Goal: Task Accomplishment & Management: Manage account settings

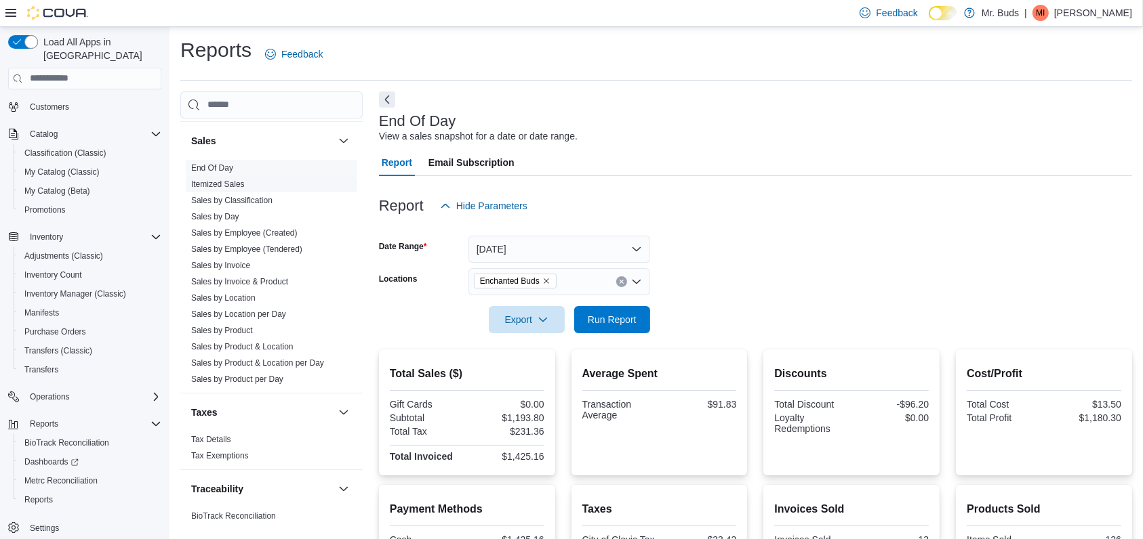
scroll to position [960, 0]
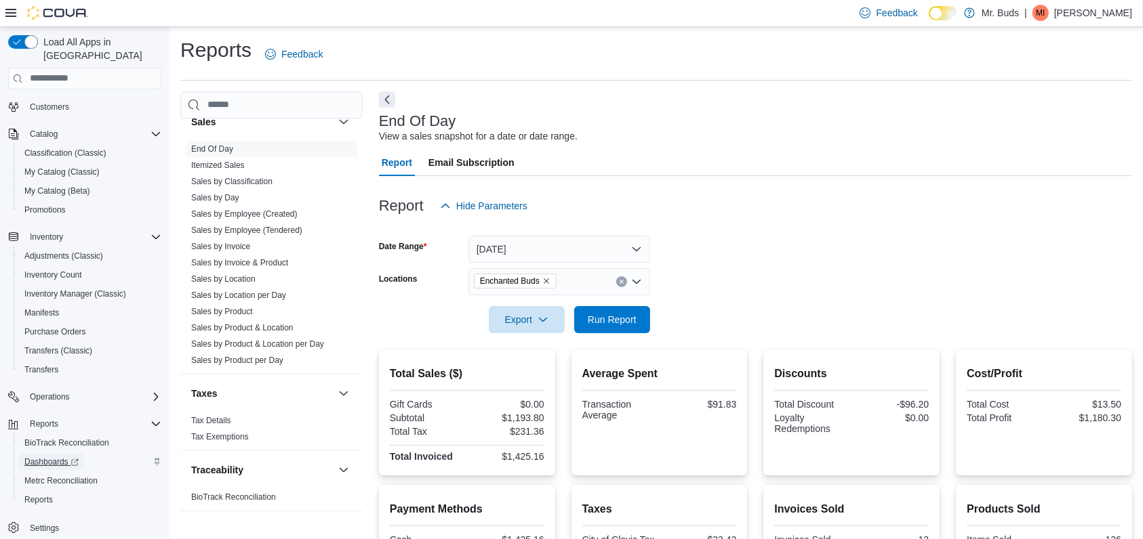
click at [41, 457] on span "Dashboards" at bounding box center [51, 462] width 54 height 11
click at [109, 106] on div "Home Users Customers Catalog Classification (Classic) My Catalog (Classic) My C…" at bounding box center [84, 289] width 153 height 501
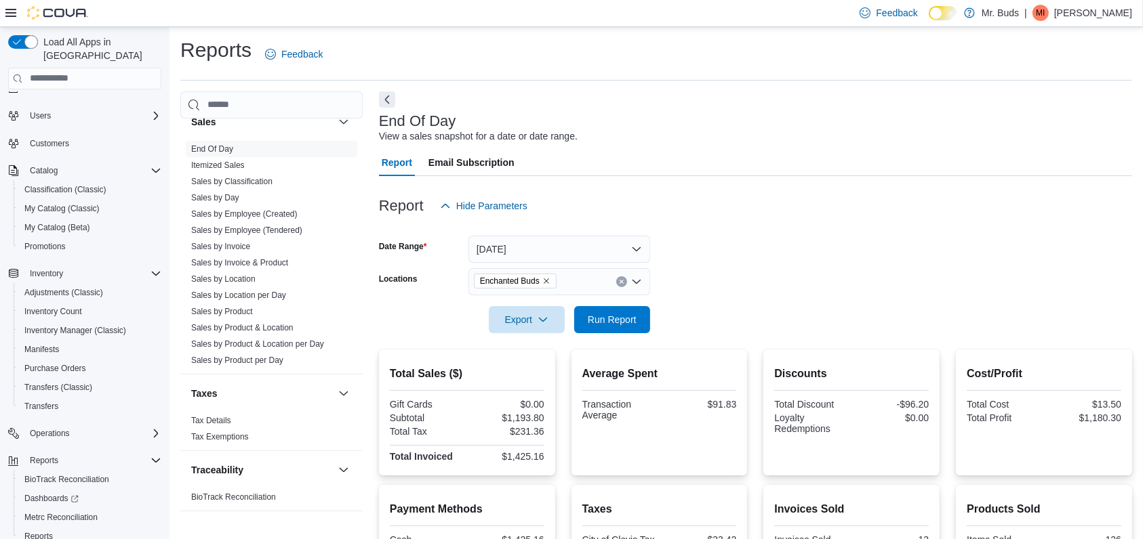
scroll to position [0, 0]
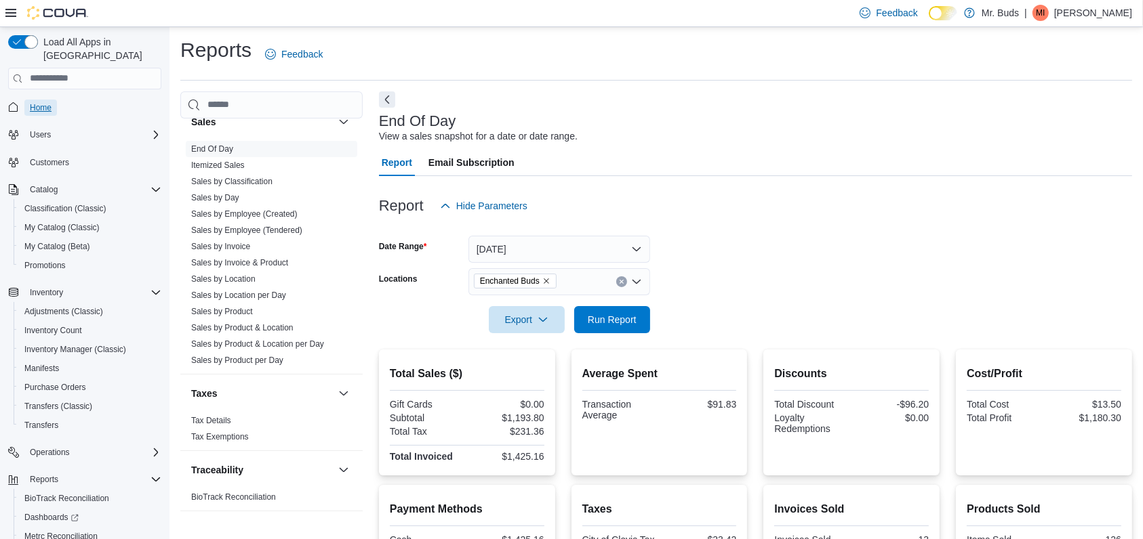
click at [43, 102] on span "Home" at bounding box center [41, 107] width 22 height 11
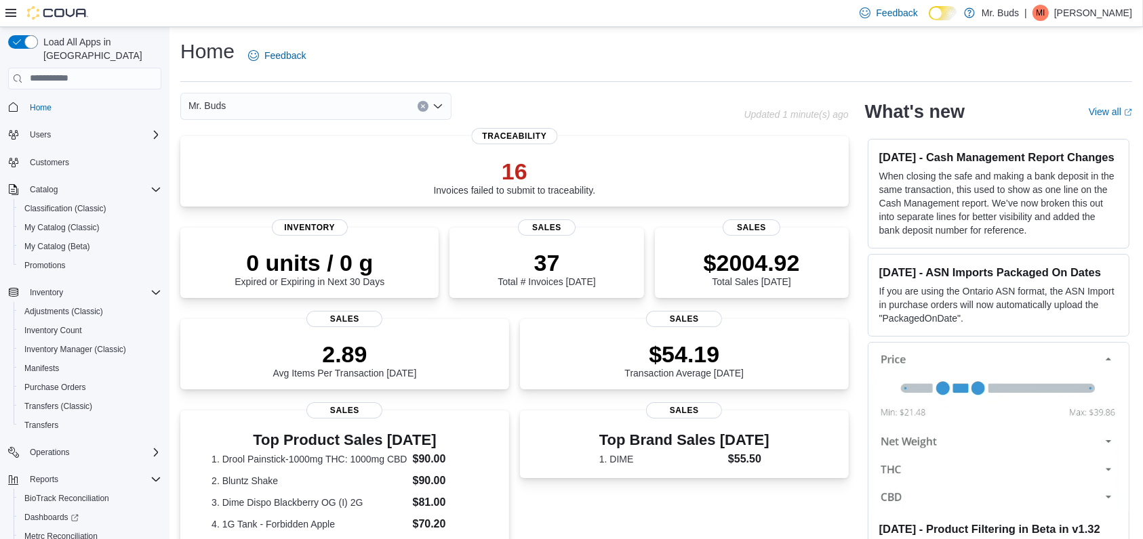
click at [436, 106] on icon "Open list of options" at bounding box center [437, 106] width 11 height 11
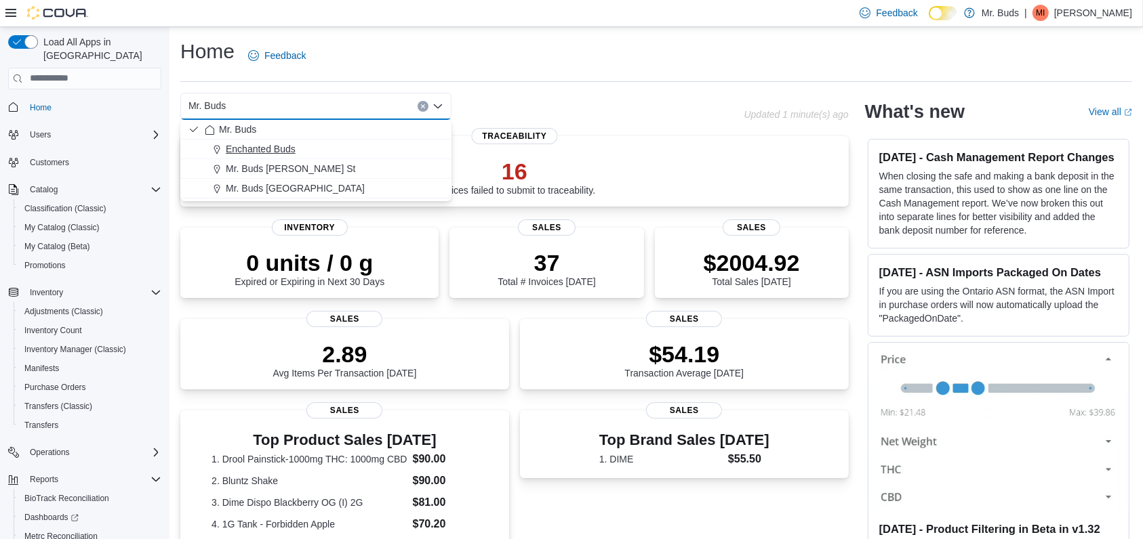
click at [301, 149] on div "Enchanted Buds" at bounding box center [324, 149] width 239 height 14
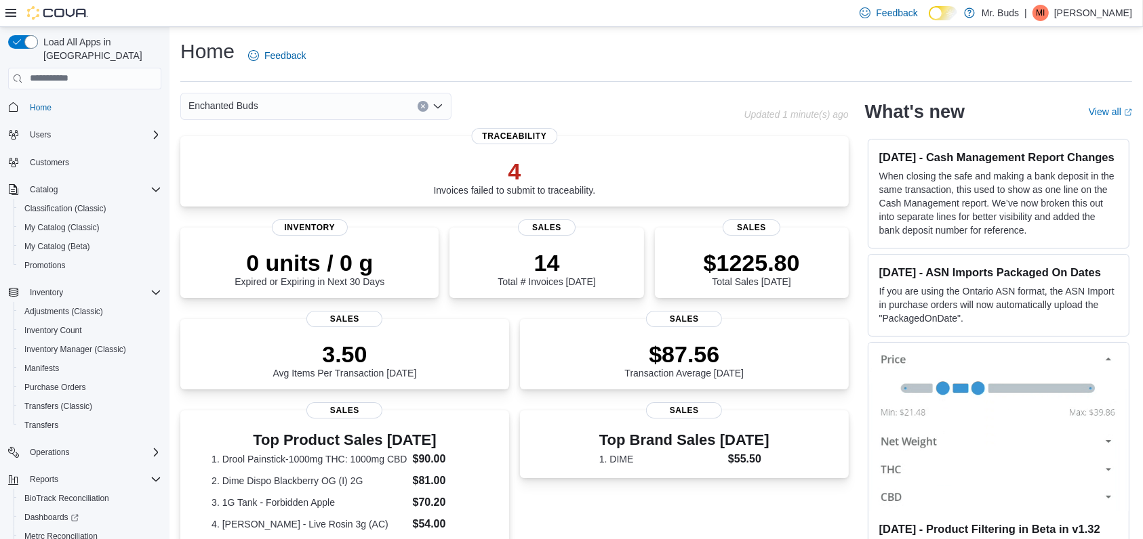
click at [434, 108] on icon "Open list of options" at bounding box center [437, 106] width 11 height 11
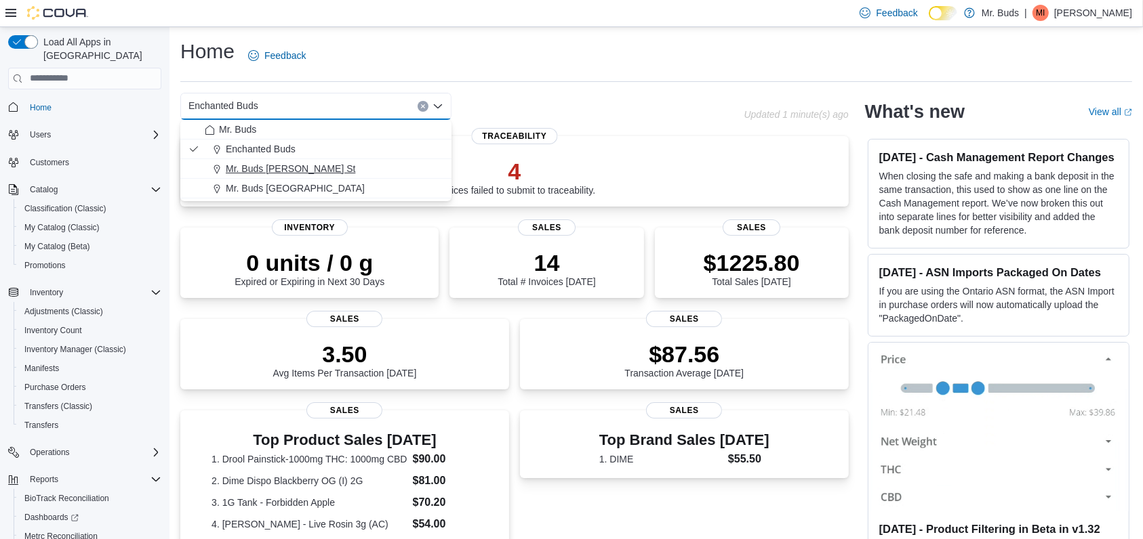
click at [296, 165] on span "Mr. Buds [PERSON_NAME] St" at bounding box center [290, 169] width 129 height 14
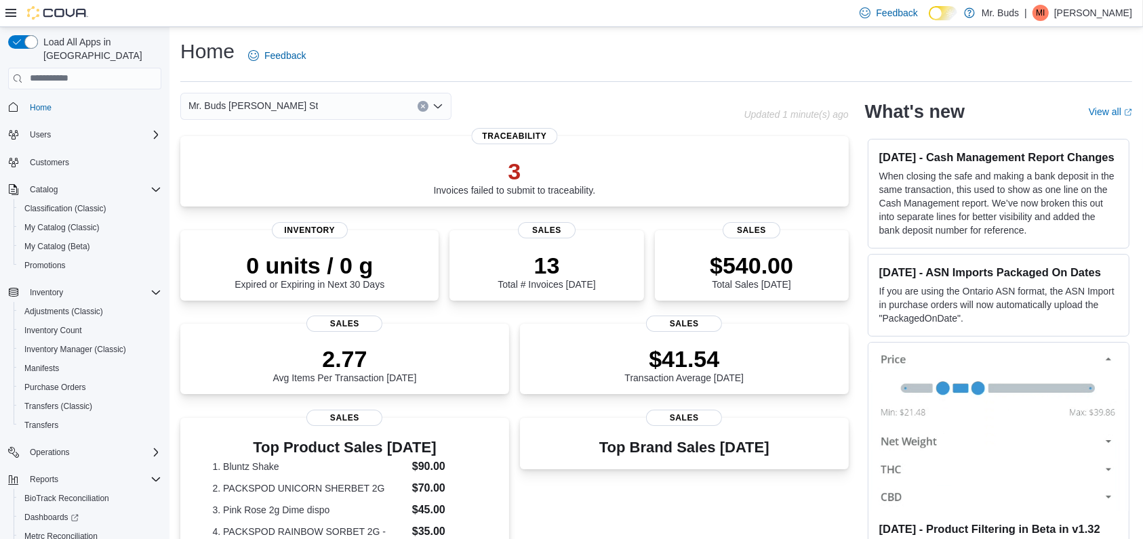
click at [437, 106] on icon "Open list of options" at bounding box center [437, 106] width 11 height 11
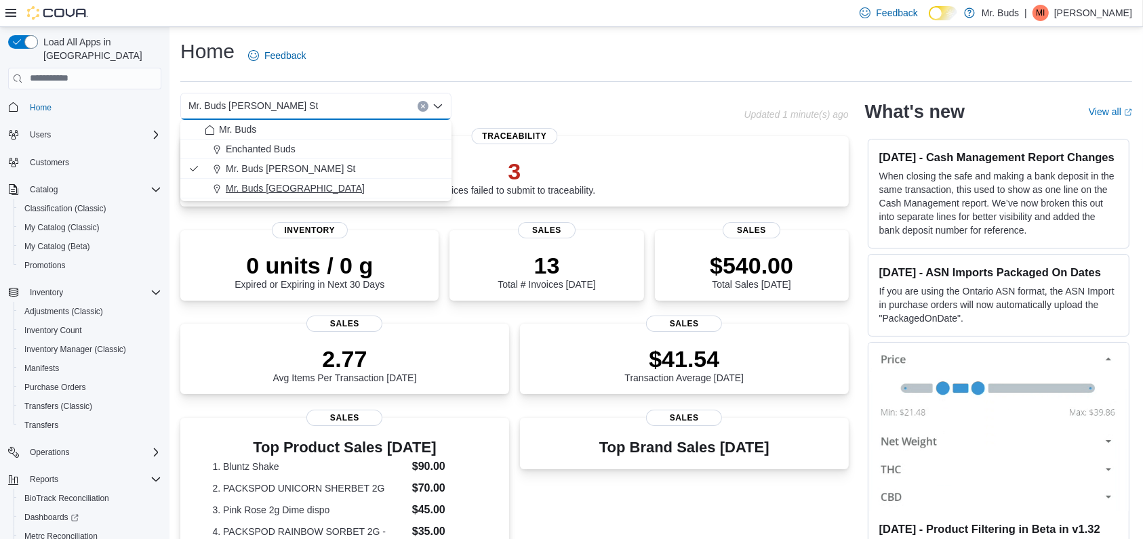
click at [302, 182] on span "Mr. Buds [GEOGRAPHIC_DATA]" at bounding box center [295, 189] width 139 height 14
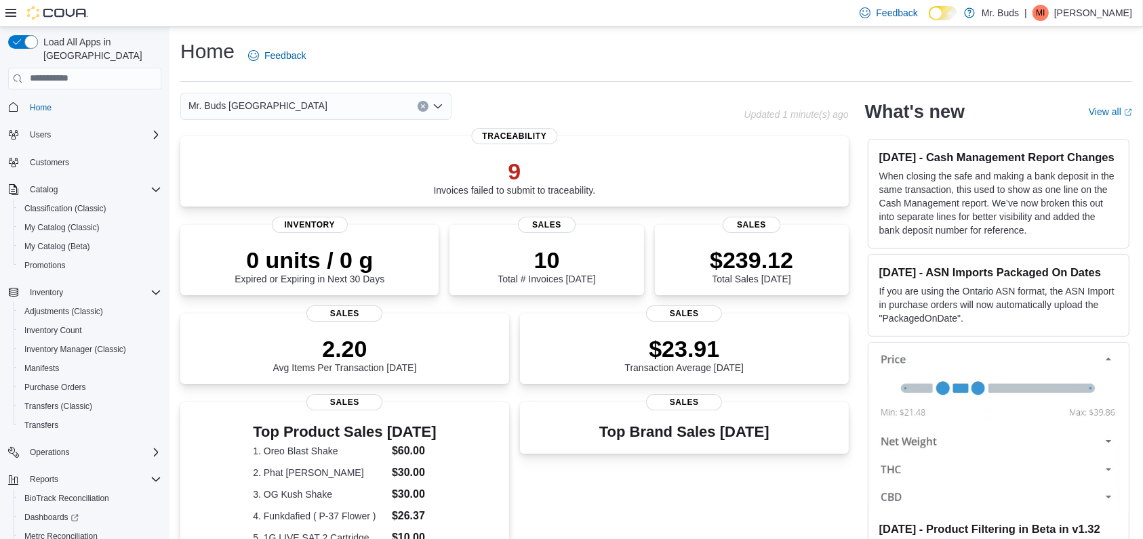
click at [436, 105] on icon "Open list of options" at bounding box center [437, 106] width 11 height 11
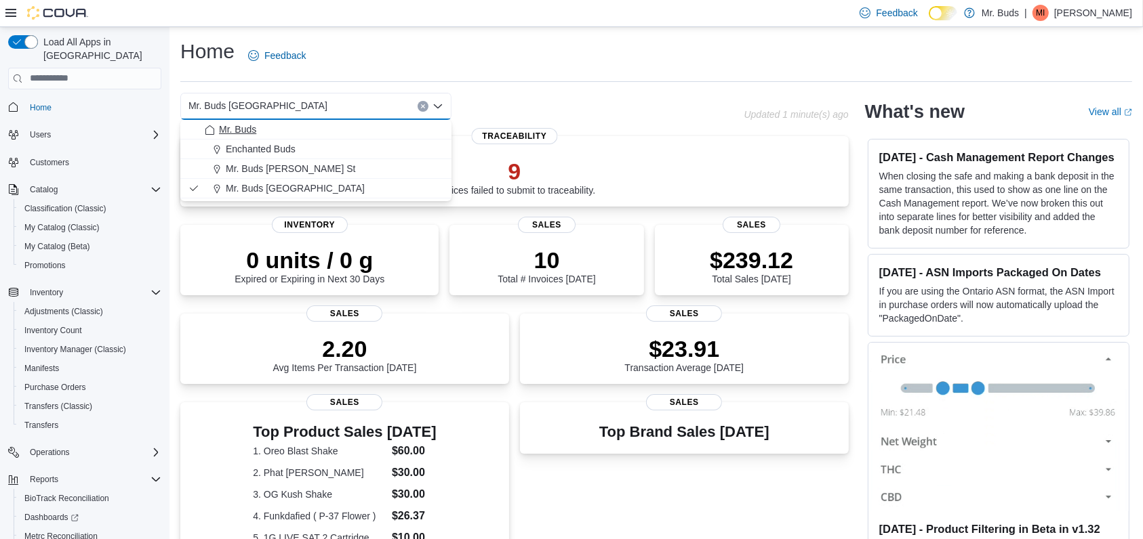
click at [250, 127] on span "Mr. Buds" at bounding box center [237, 130] width 37 height 14
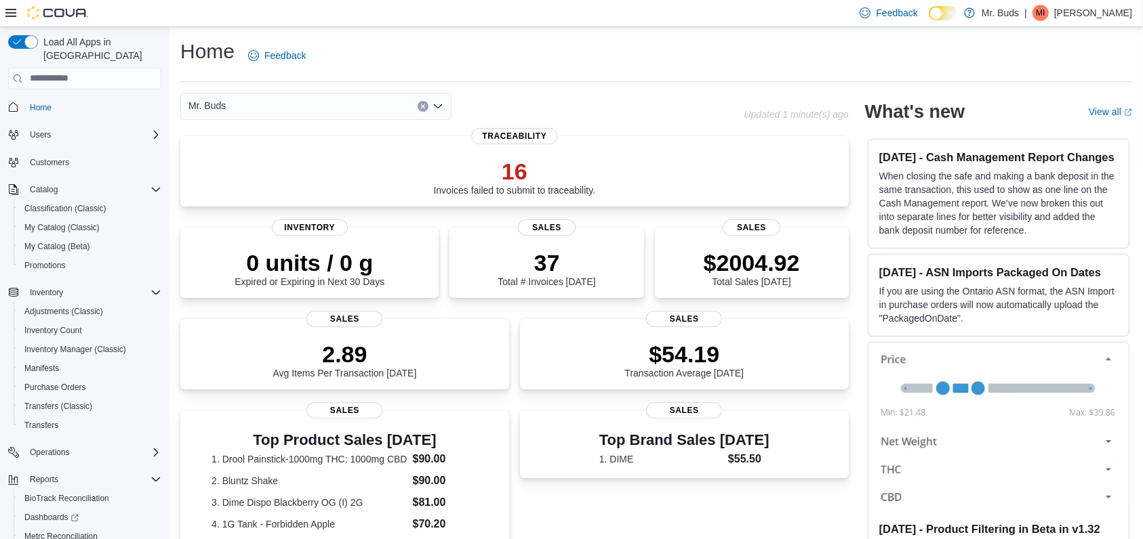
click at [441, 107] on icon "Open list of options" at bounding box center [437, 106] width 11 height 11
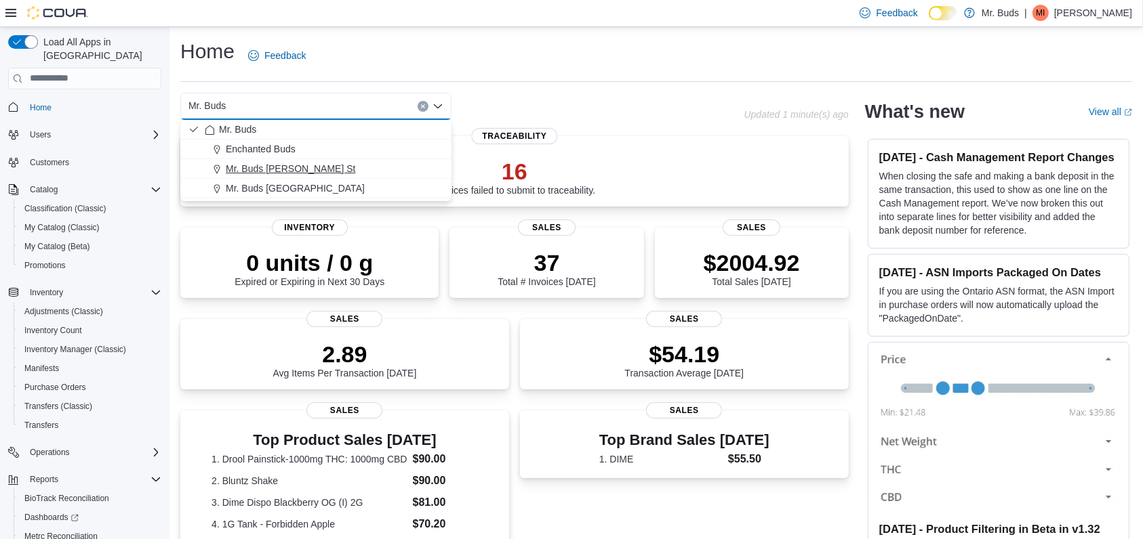
click at [293, 170] on span "Mr. Buds [PERSON_NAME] St" at bounding box center [290, 169] width 129 height 14
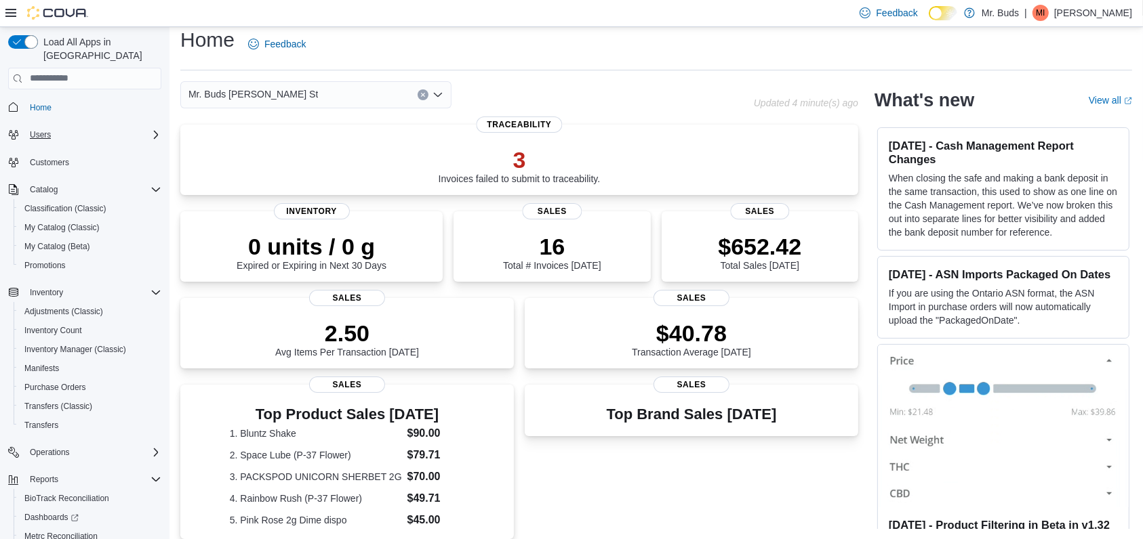
scroll to position [180, 0]
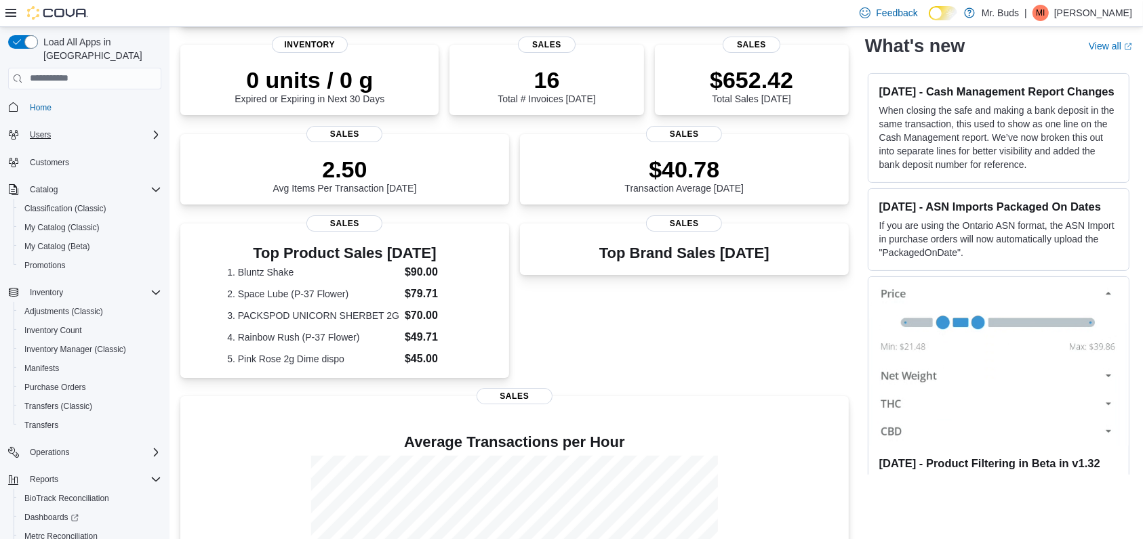
click at [58, 127] on div "Users" at bounding box center [92, 135] width 137 height 16
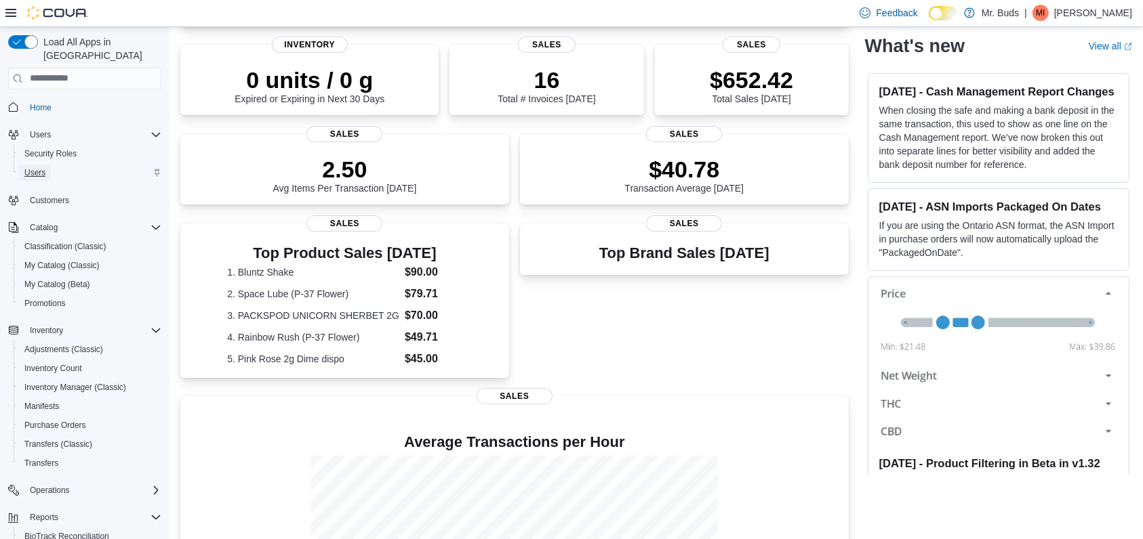
click at [36, 167] on span "Users" at bounding box center [34, 172] width 21 height 11
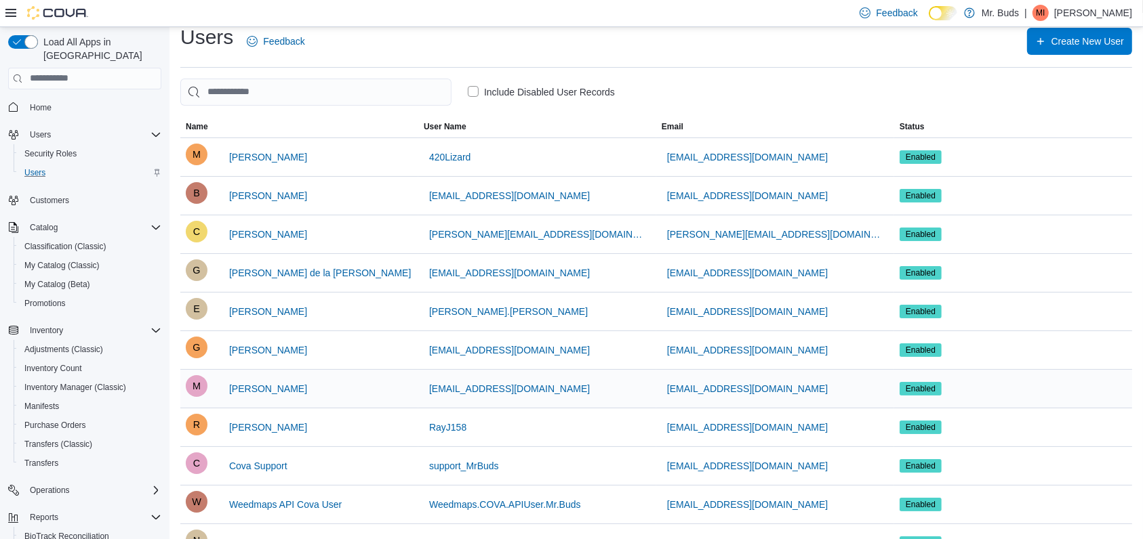
scroll to position [58, 0]
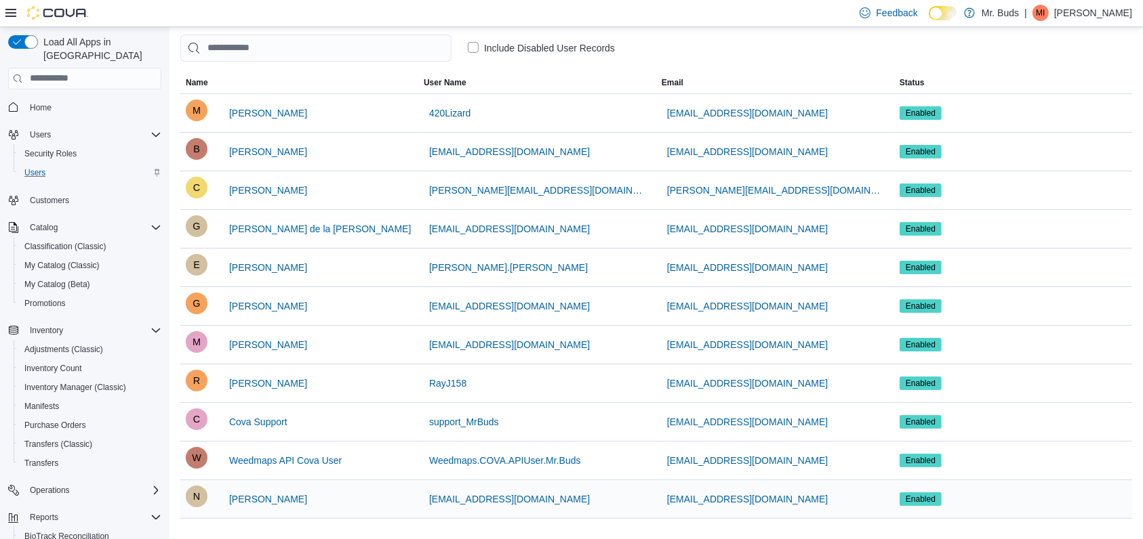
click at [193, 497] on span "N" at bounding box center [196, 497] width 7 height 22
click at [256, 495] on span "[PERSON_NAME]" at bounding box center [268, 500] width 78 height 14
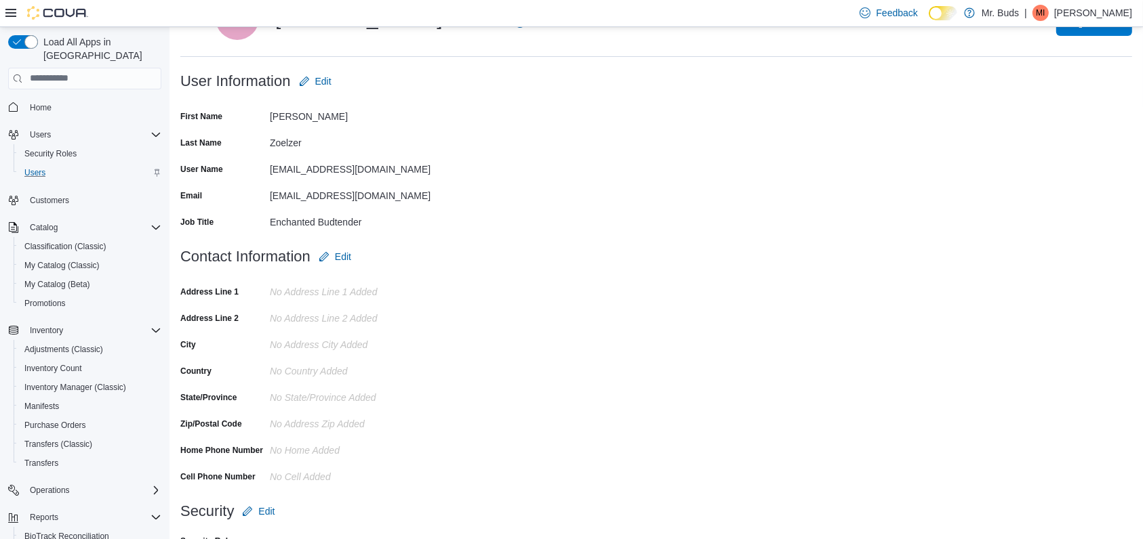
scroll to position [116, 0]
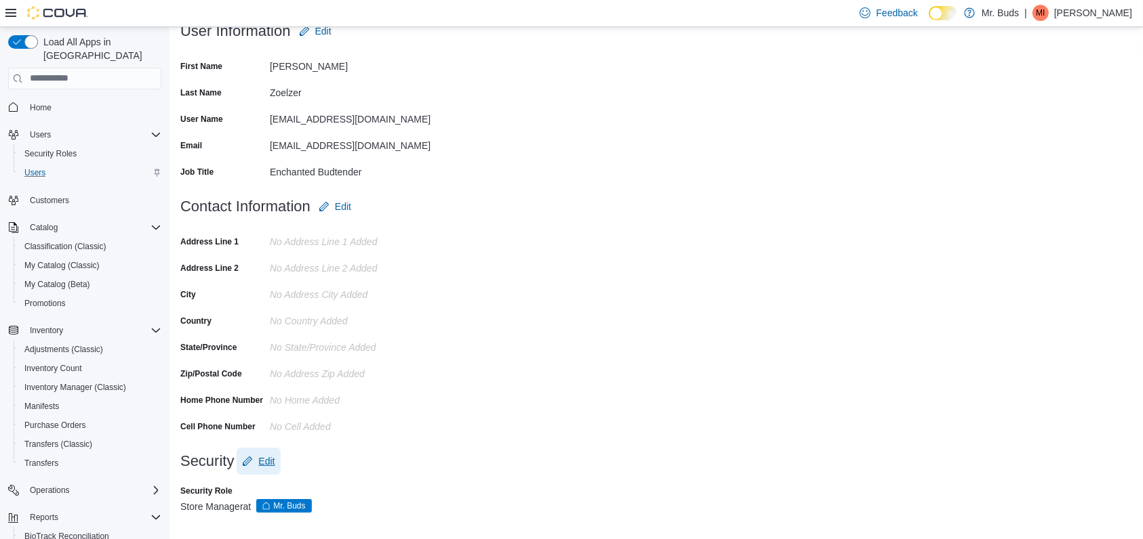
click at [264, 457] on span "Edit" at bounding box center [266, 462] width 16 height 14
click at [436, 512] on icon "Open list of options" at bounding box center [438, 513] width 8 height 4
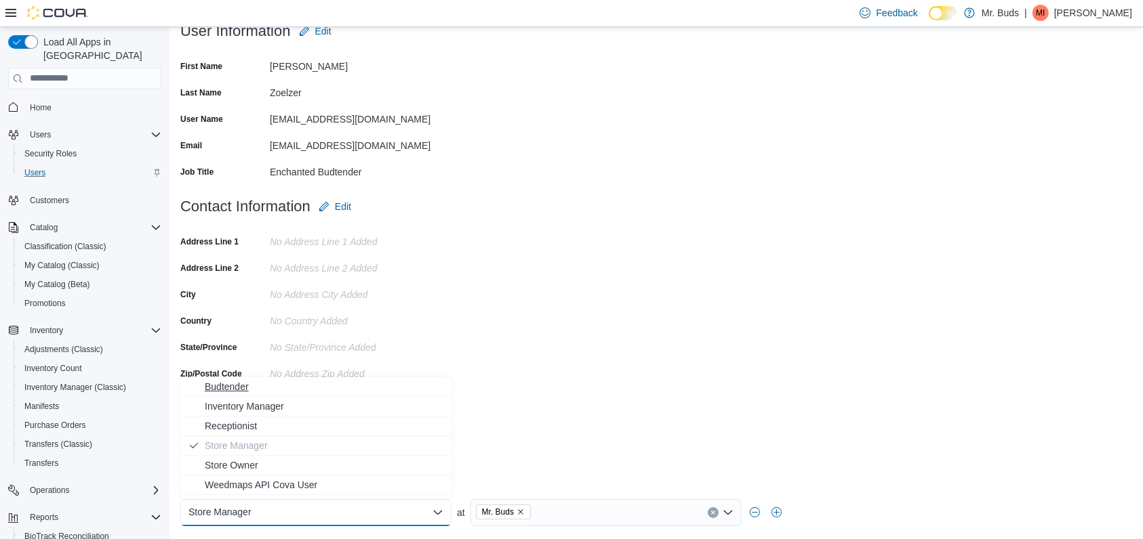
click at [236, 387] on span "Budtender" at bounding box center [324, 387] width 239 height 14
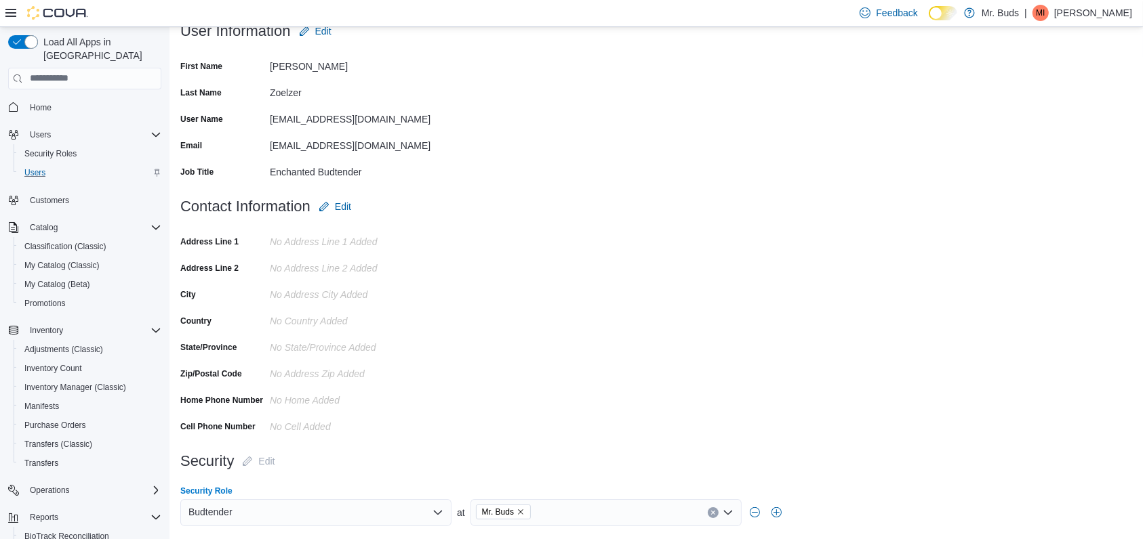
click at [720, 356] on form "Contact Information Edit Address Line 1 No Address Line 1 added Address Line 2 …" at bounding box center [655, 320] width 951 height 255
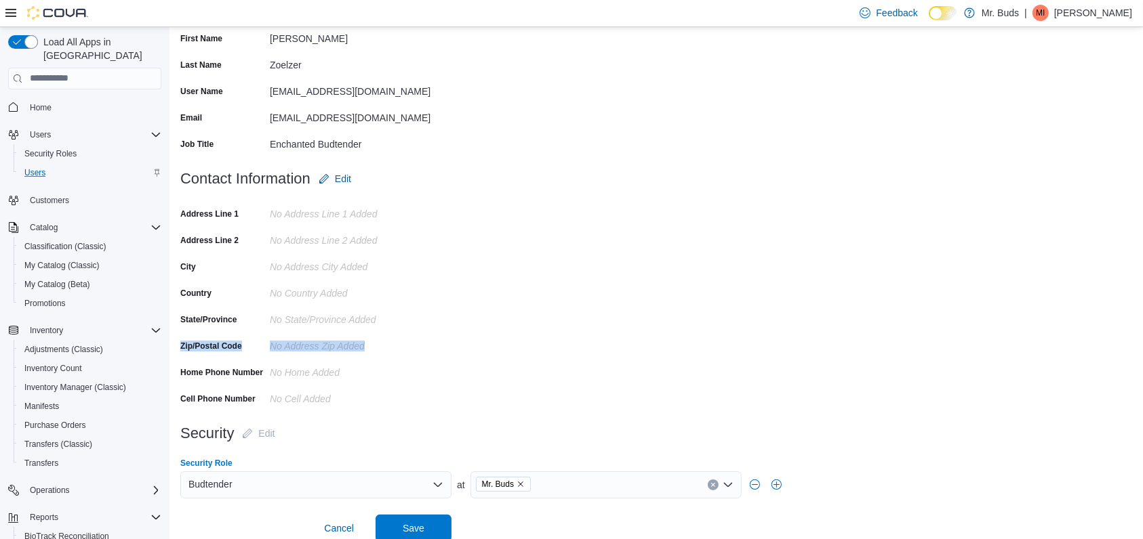
scroll to position [157, 0]
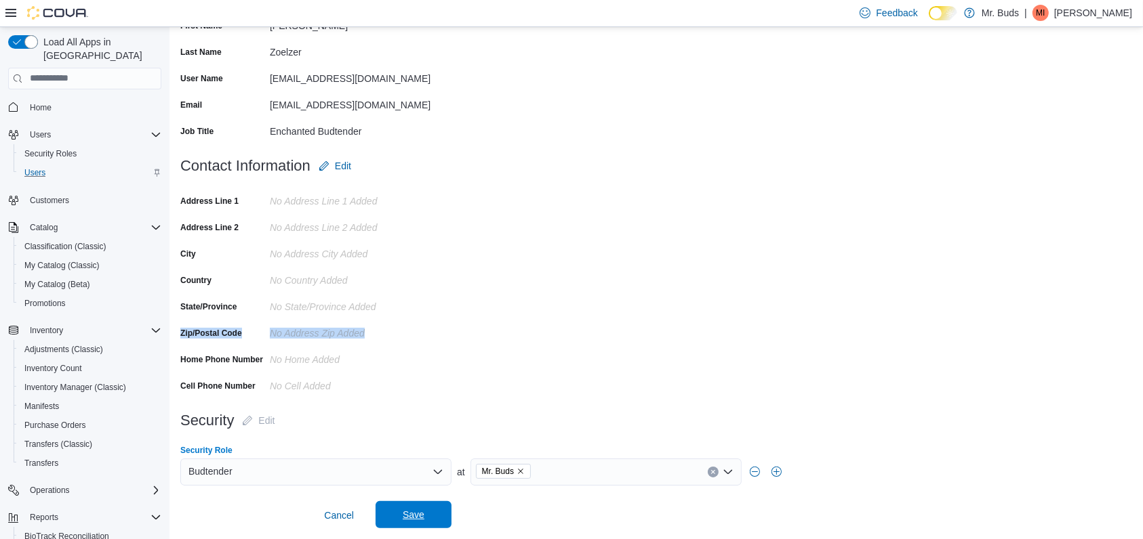
click at [414, 514] on span "Save" at bounding box center [414, 515] width 22 height 14
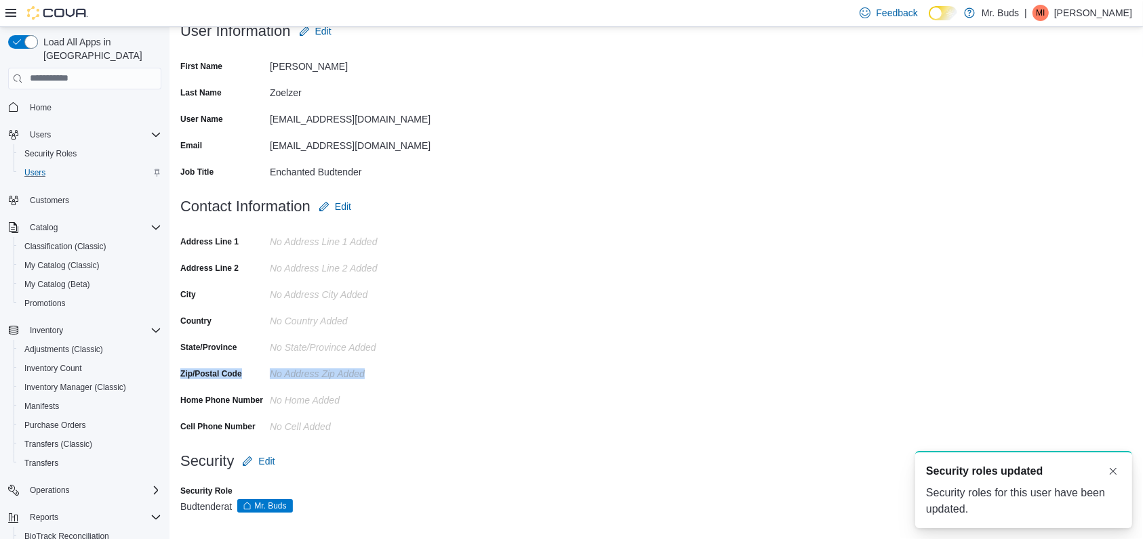
scroll to position [0, 0]
drag, startPoint x: 492, startPoint y: 195, endPoint x: 486, endPoint y: 187, distance: 10.2
click at [492, 194] on form "Contact Information Edit Address Line 1 No Address Line 1 added Address Line 2 …" at bounding box center [655, 320] width 951 height 255
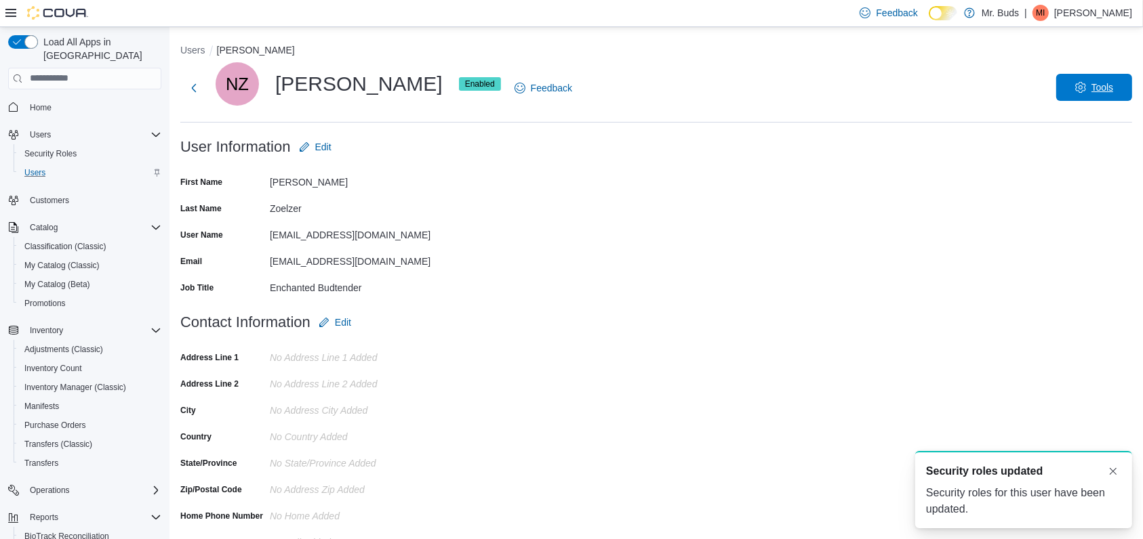
click at [1104, 84] on span "Tools" at bounding box center [1094, 87] width 60 height 27
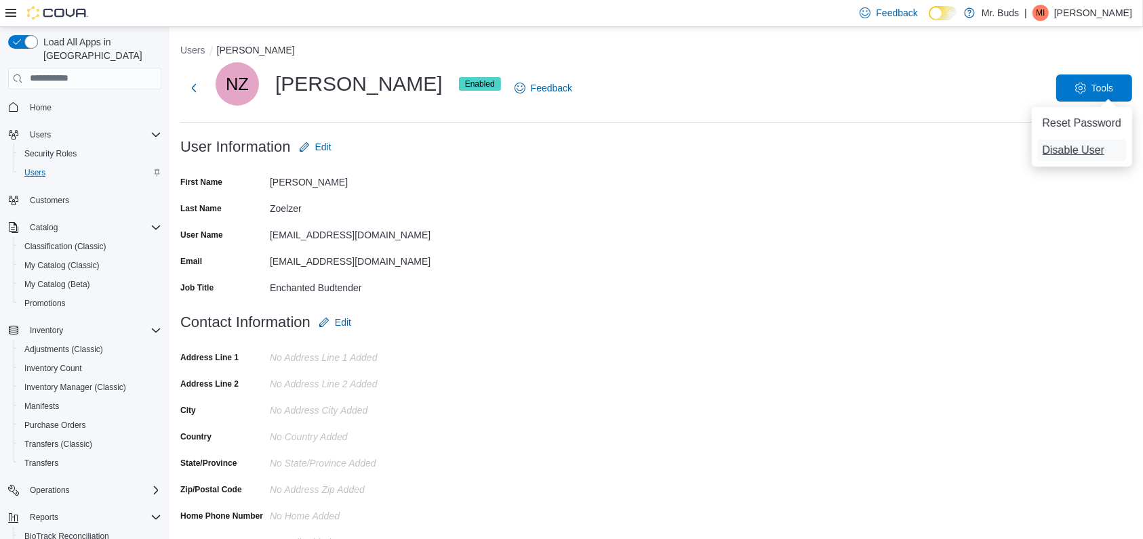
click at [1057, 148] on span "Disable User" at bounding box center [1073, 150] width 62 height 16
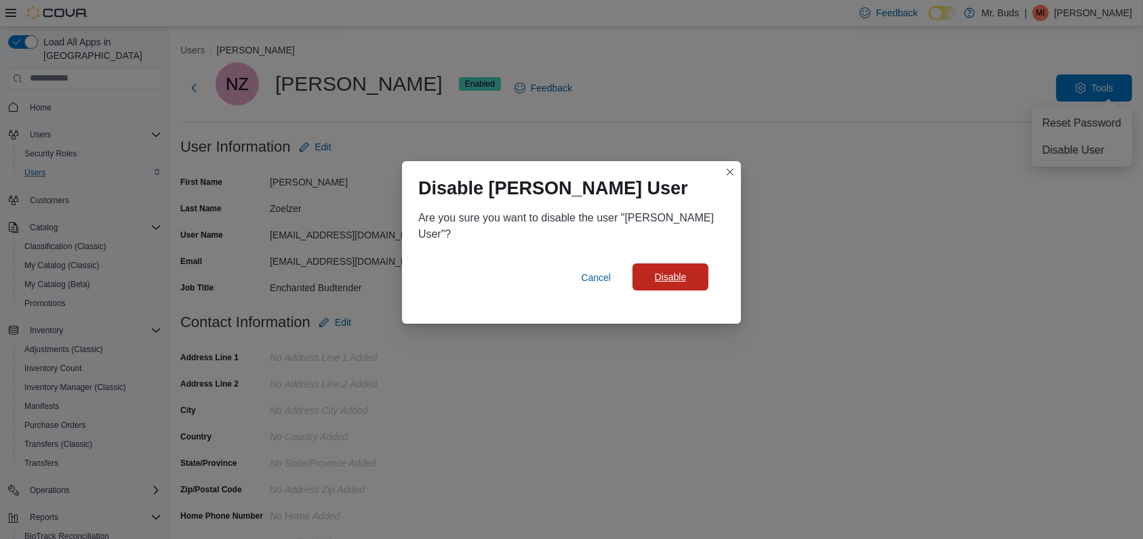
click at [670, 279] on span "Disable" at bounding box center [671, 277] width 32 height 14
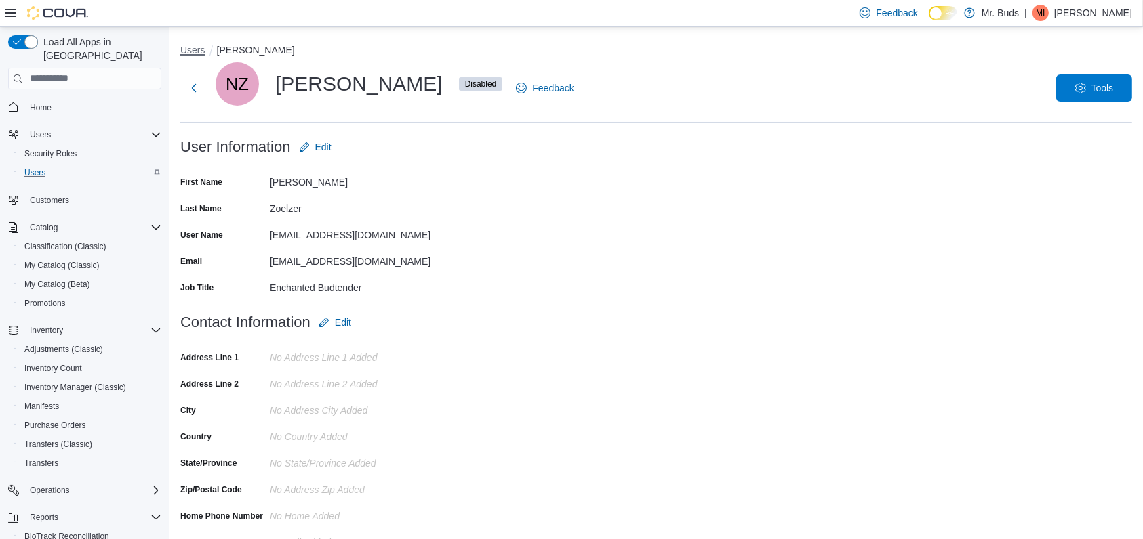
click at [192, 47] on button "Users" at bounding box center [192, 50] width 25 height 11
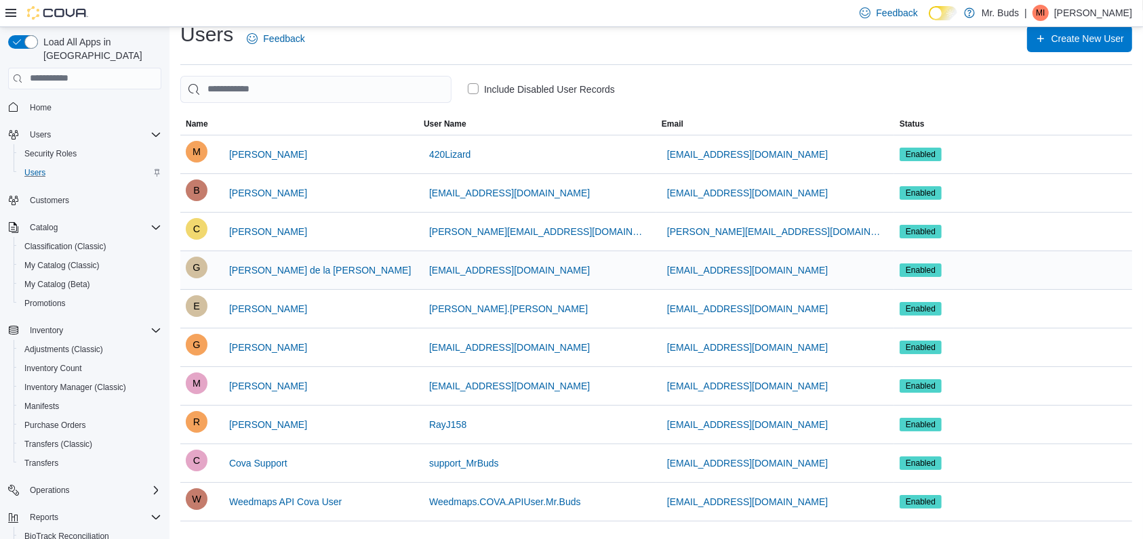
scroll to position [20, 0]
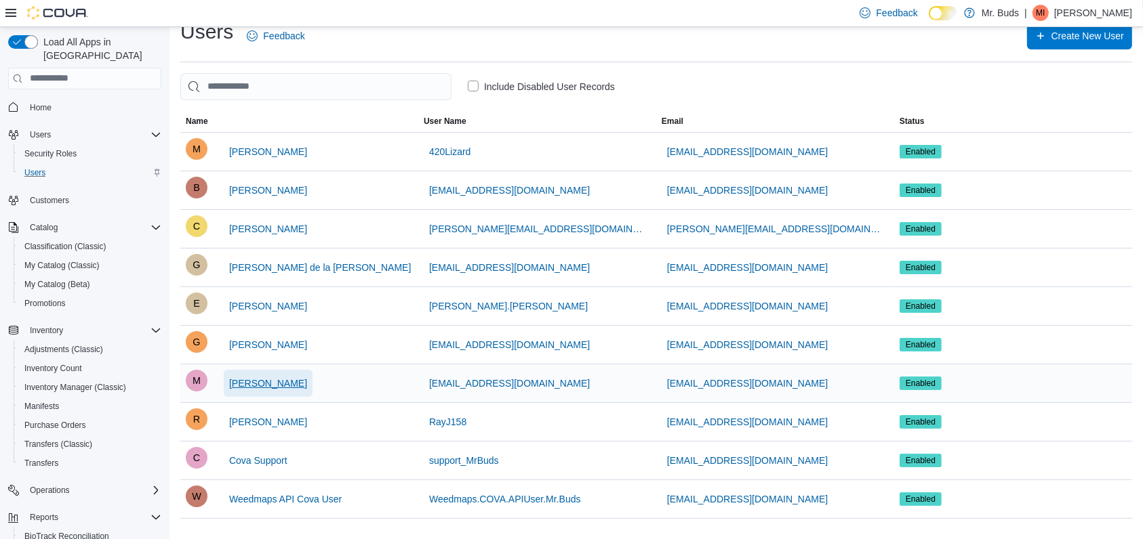
click at [241, 382] on span "[PERSON_NAME]" at bounding box center [268, 384] width 78 height 14
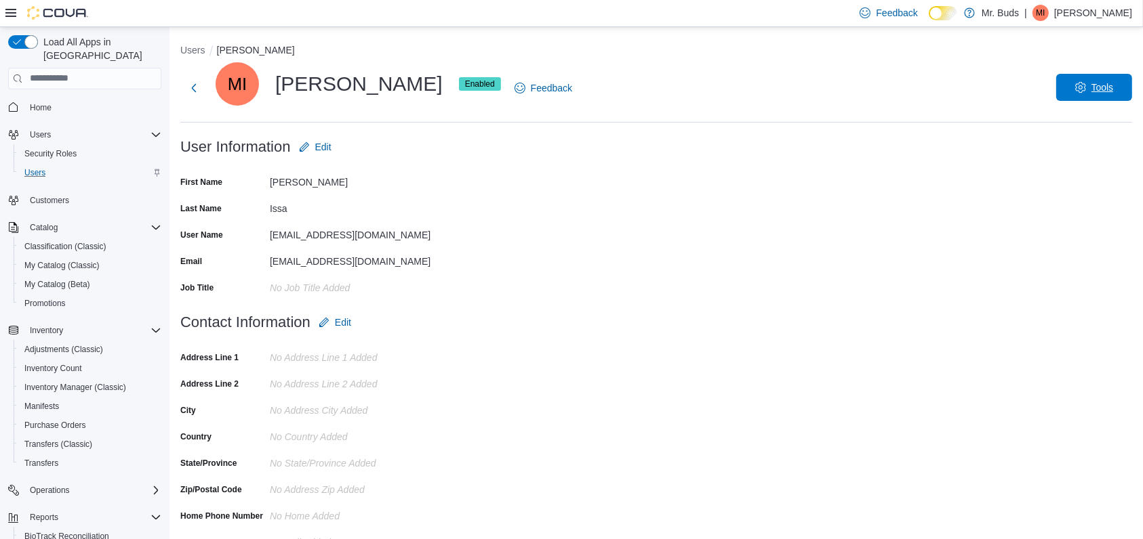
click at [1113, 88] on span "Tools" at bounding box center [1102, 88] width 22 height 14
click at [759, 90] on div "MI [PERSON_NAME] Enabled Feedback Tools" at bounding box center [655, 88] width 951 height 52
click at [187, 49] on button "Users" at bounding box center [192, 50] width 25 height 11
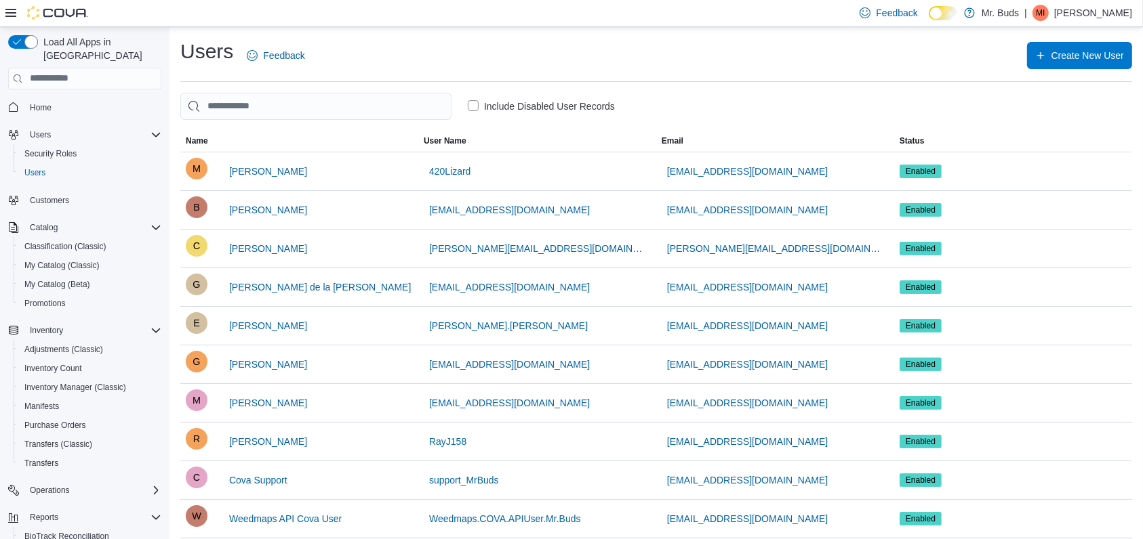
click at [470, 103] on label "Include Disabled User Records" at bounding box center [541, 106] width 147 height 16
click at [250, 169] on span "[PERSON_NAME]" at bounding box center [268, 172] width 78 height 14
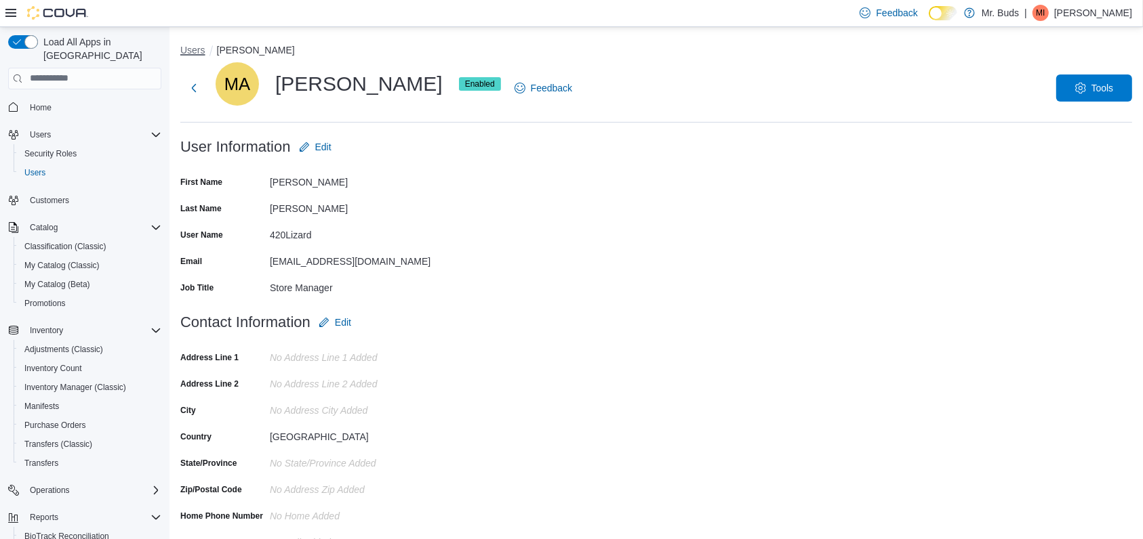
click at [192, 48] on button "Users" at bounding box center [192, 50] width 25 height 11
